Goal: Task Accomplishment & Management: Manage account settings

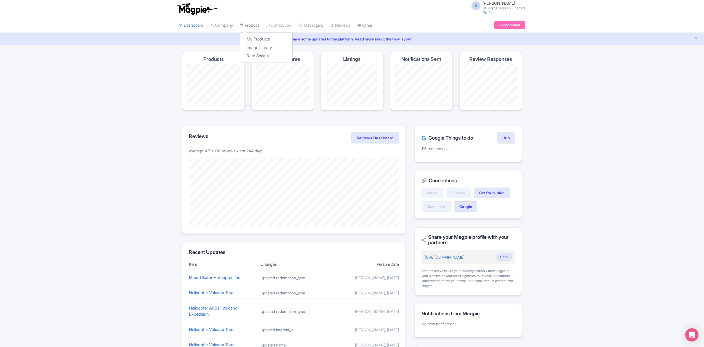
click at [253, 25] on link "Product" at bounding box center [249, 25] width 19 height 15
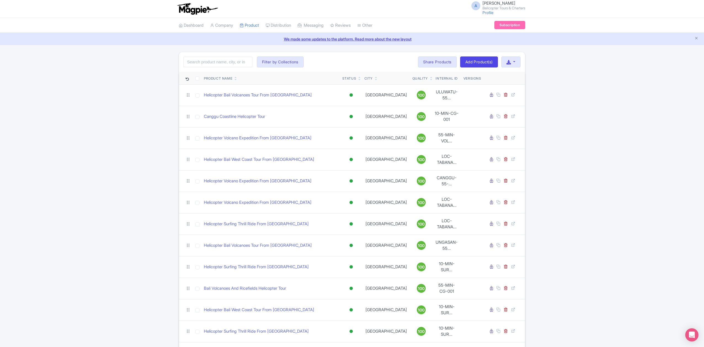
click at [230, 57] on div "Search Filter by Collections Bali Volcanoes And Ricefields Helicopter Tour Cang…" at bounding box center [352, 62] width 346 height 20
click at [229, 62] on input "search" at bounding box center [217, 62] width 69 height 10
paste input "Pandawa Beach Helicopter Tour"
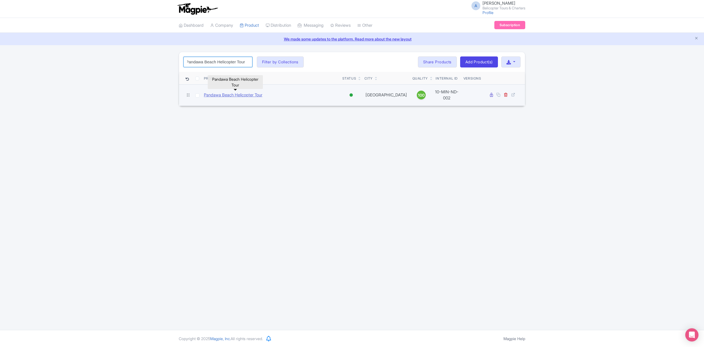
type input "Pandawa Beach Helicopter Tour"
click at [248, 94] on link "Pandawa Beach Helicopter Tour" at bounding box center [233, 95] width 58 height 6
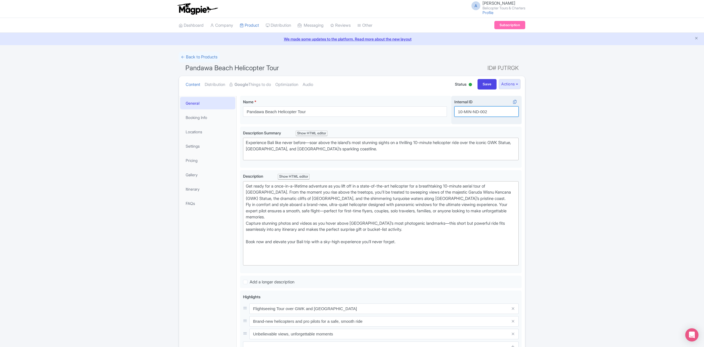
drag, startPoint x: 492, startPoint y: 114, endPoint x: 453, endPoint y: 114, distance: 38.6
click at [453, 114] on div "Internal ID i 10-MIN-ND-002" at bounding box center [486, 110] width 70 height 29
type input "10-MIN-ISLANDHOPPING"
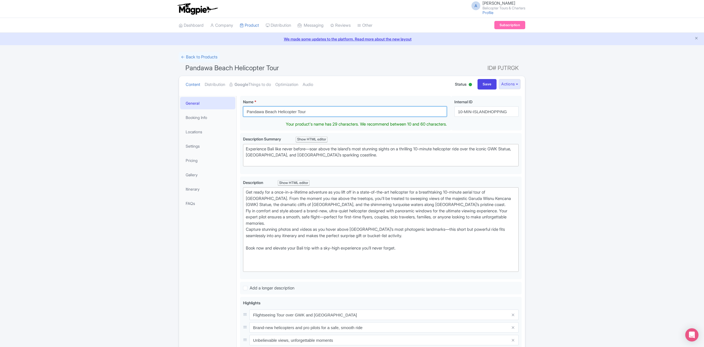
drag, startPoint x: 321, startPoint y: 109, endPoint x: 222, endPoint y: 103, distance: 99.2
click at [222, 103] on div "General Booking Info Locations Settings Pricing Gallery Itinerary FAQs Pandawa …" at bounding box center [352, 283] width 346 height 380
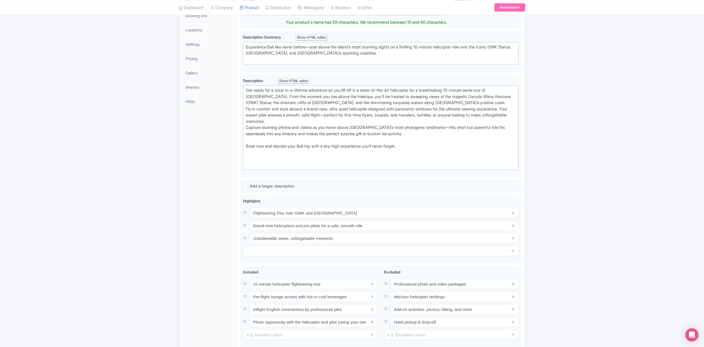
scroll to position [4, 0]
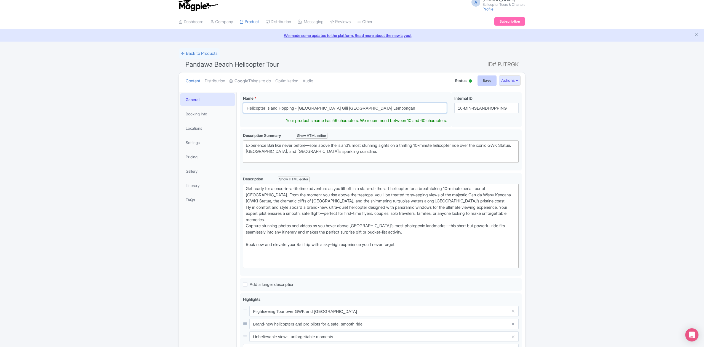
type input "Helicopter Island Hopping - [GEOGRAPHIC_DATA] Gili [GEOGRAPHIC_DATA] Lembongan"
click at [480, 82] on input "Save" at bounding box center [486, 81] width 19 height 10
type input "Saving..."
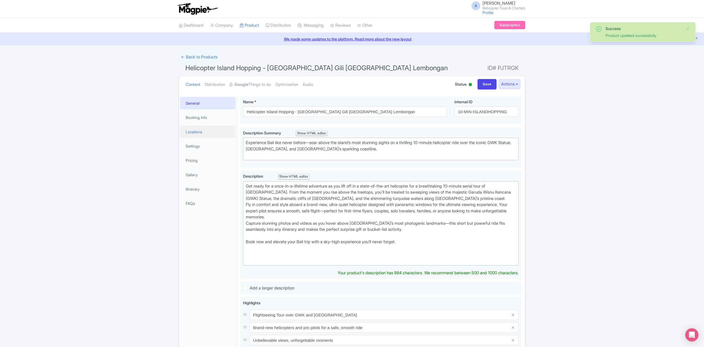
click at [215, 130] on link "Locations" at bounding box center [207, 132] width 55 height 12
